Goal: Check status: Check status

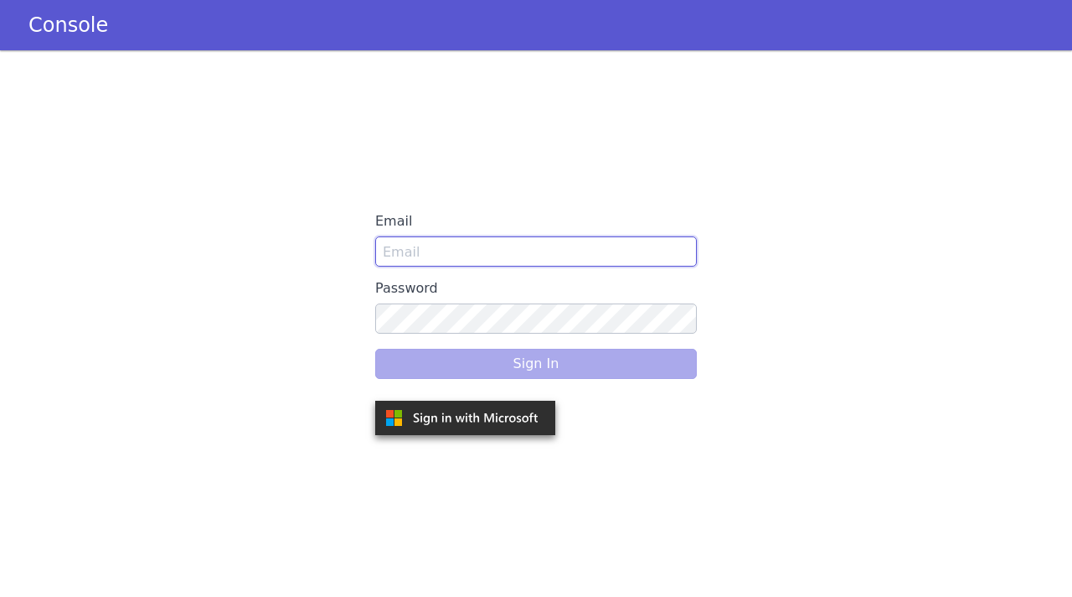
type input "jaivarsan1@skit.ai"
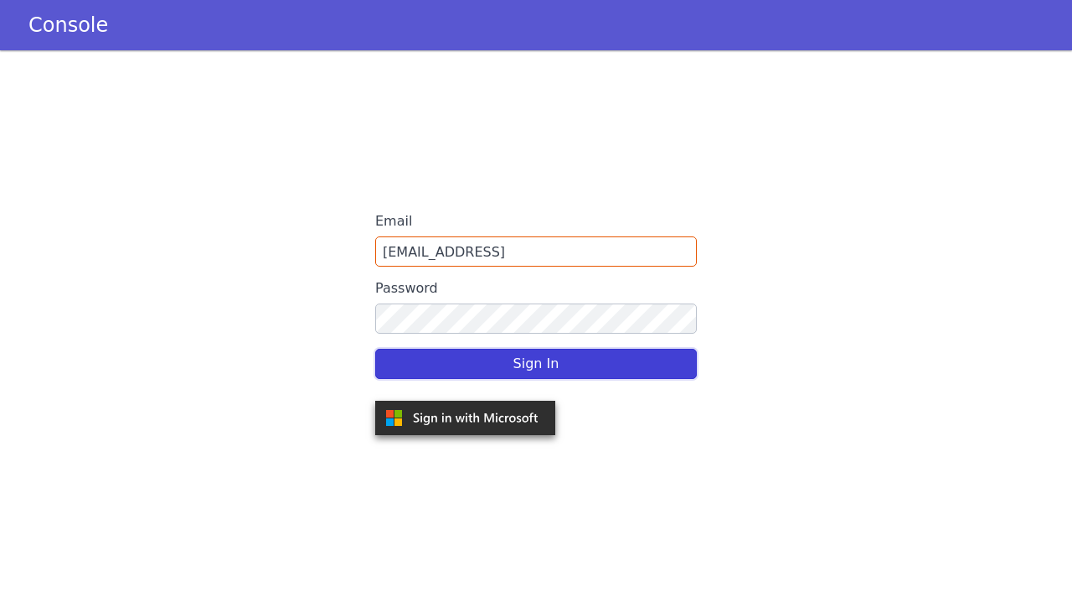
click at [407, 369] on button "Sign In" at bounding box center [536, 364] width 322 height 30
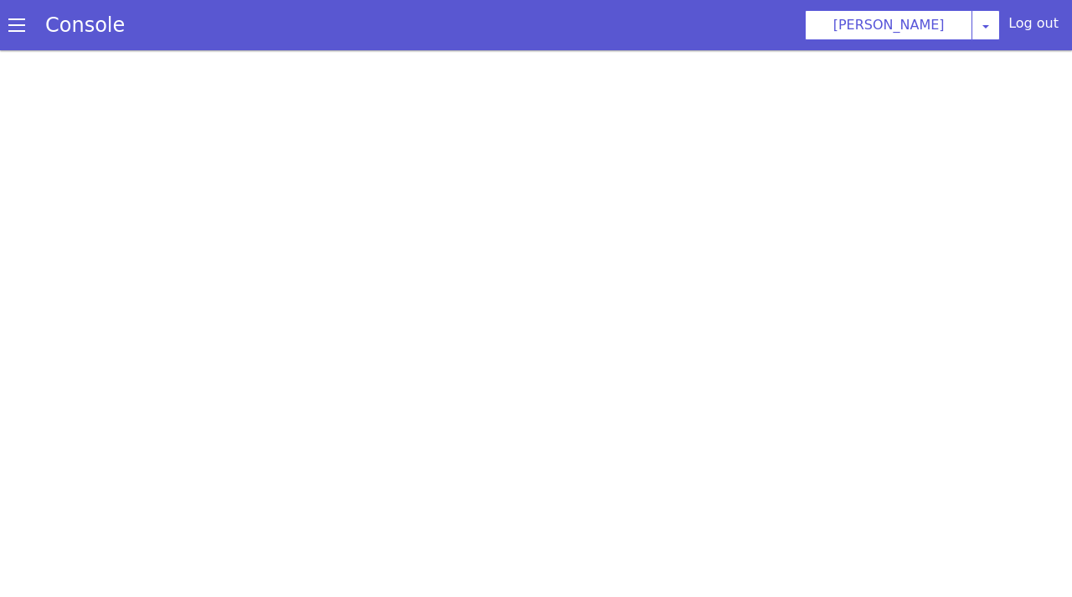
click at [21, 19] on span at bounding box center [25, 11] width 18 height 18
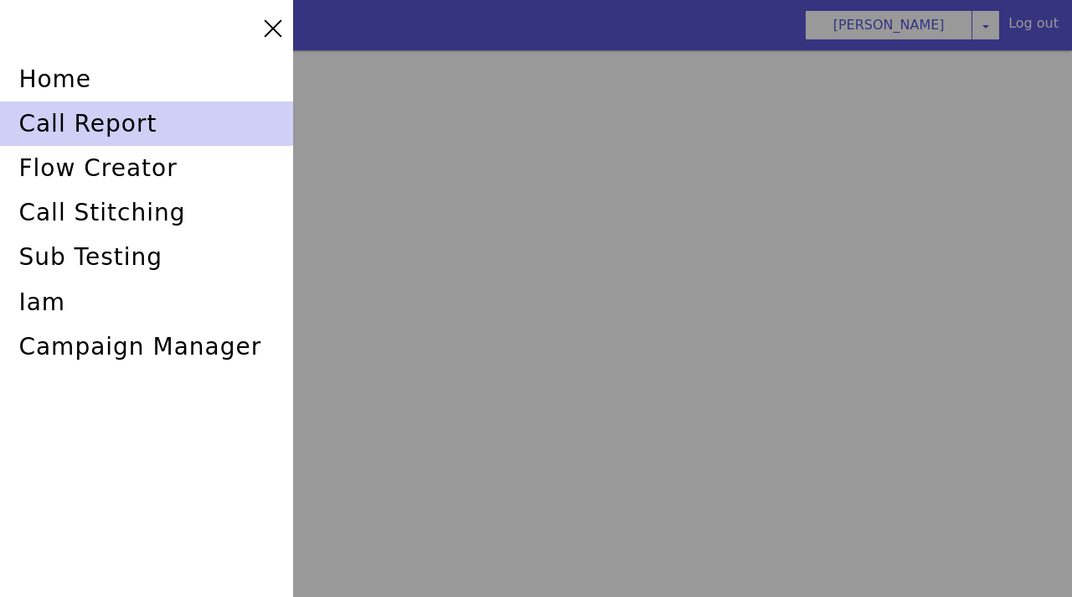
click at [119, 76] on div "call report" at bounding box center [224, 7] width 292 height 137
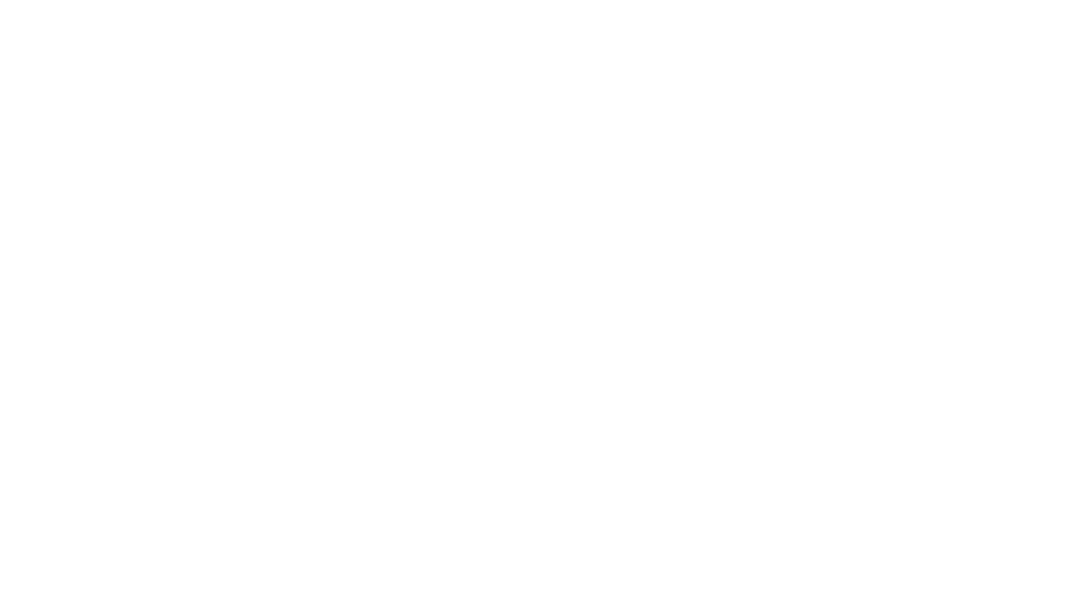
click at [402, 182] on html at bounding box center [536, 298] width 1072 height 597
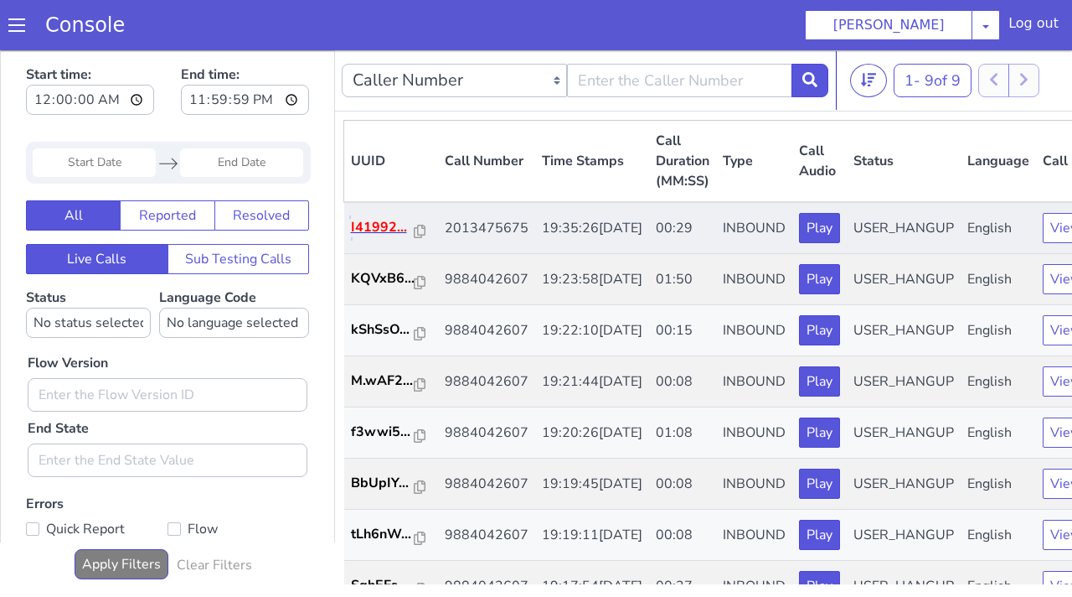
click at [523, 46] on p "I41992..." at bounding box center [524, 36] width 64 height 20
